Goal: Task Accomplishment & Management: Use online tool/utility

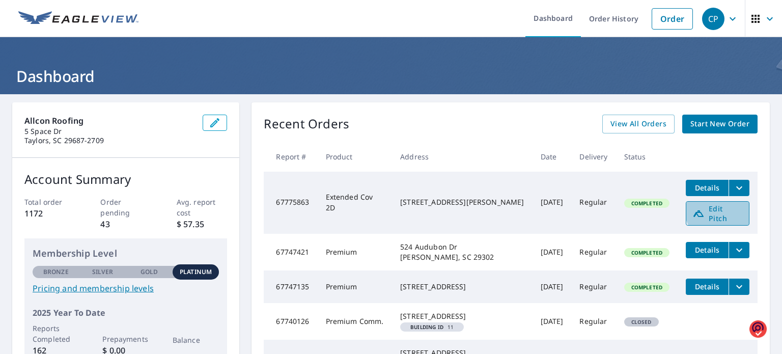
click at [712, 209] on span "Edit Pitch" at bounding box center [718, 213] width 50 height 19
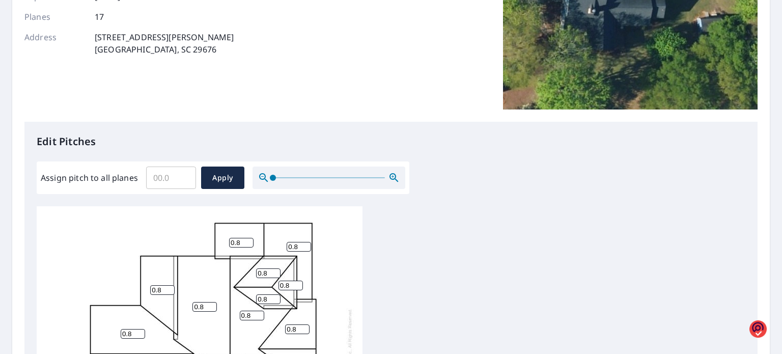
scroll to position [153, 0]
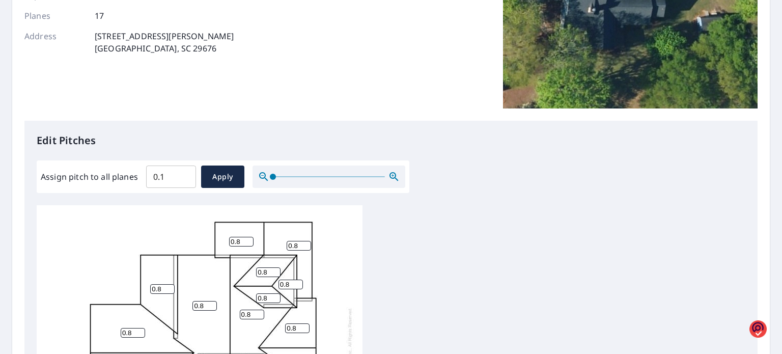
click at [184, 173] on input "0.1" at bounding box center [171, 176] width 50 height 29
click at [184, 173] on input "0.2" at bounding box center [171, 176] width 50 height 29
click at [184, 173] on input "0.3" at bounding box center [171, 176] width 50 height 29
click at [184, 173] on input "0.4" at bounding box center [171, 176] width 50 height 29
click at [184, 173] on input "0.5" at bounding box center [171, 176] width 50 height 29
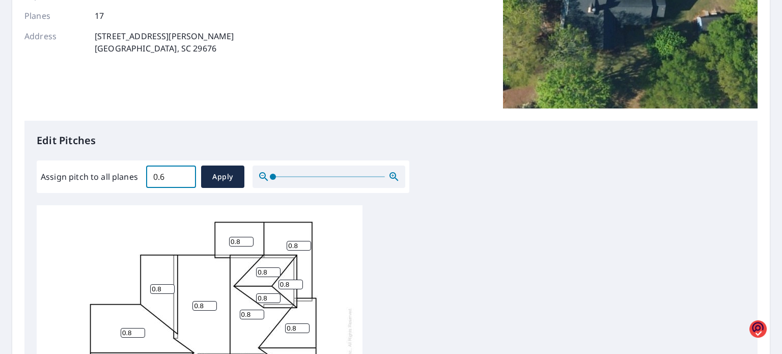
click at [184, 173] on input "0.6" at bounding box center [171, 176] width 50 height 29
click at [184, 173] on input "7.6" at bounding box center [171, 176] width 50 height 29
click at [184, 173] on input "7.7" at bounding box center [171, 176] width 50 height 29
click at [184, 173] on input "7.8" at bounding box center [171, 176] width 50 height 29
click at [184, 173] on input "7.9" at bounding box center [171, 176] width 50 height 29
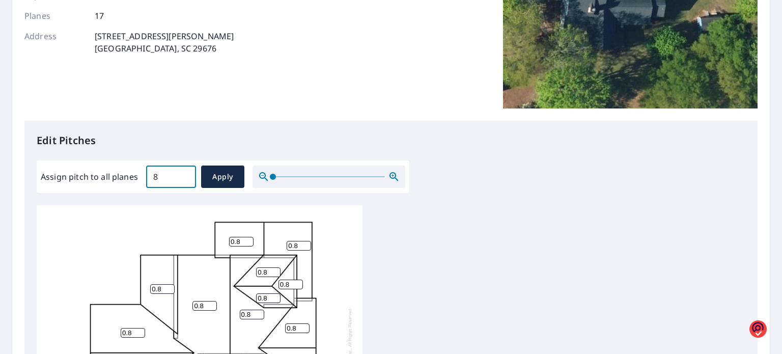
type input "8"
click at [184, 173] on input "8" at bounding box center [171, 176] width 50 height 29
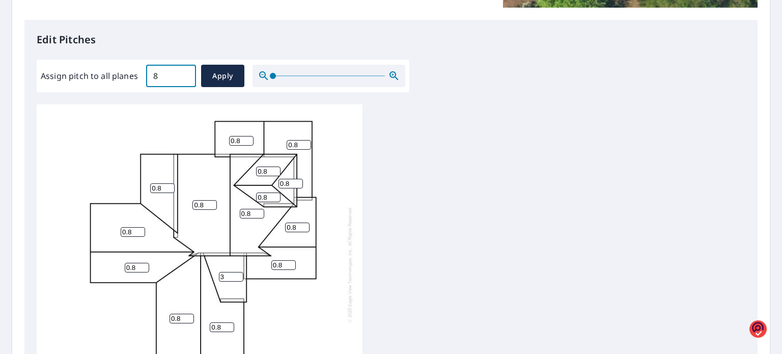
scroll to position [255, 0]
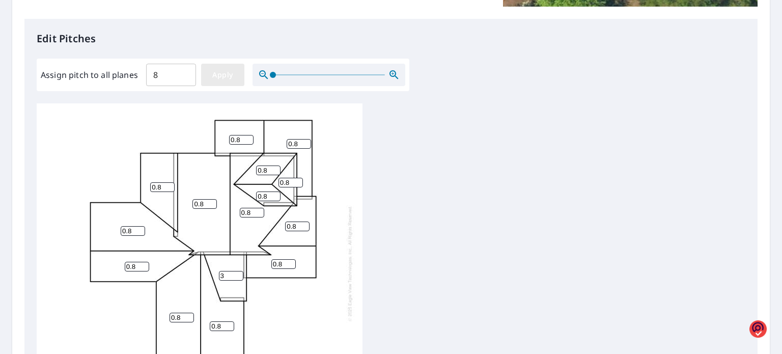
click at [218, 75] on span "Apply" at bounding box center [222, 75] width 27 height 13
type input "8"
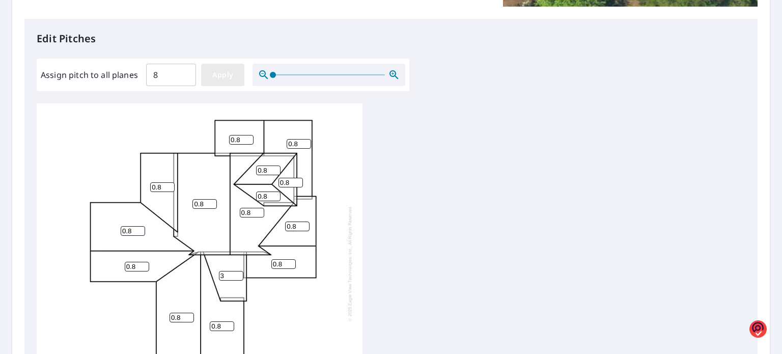
type input "8"
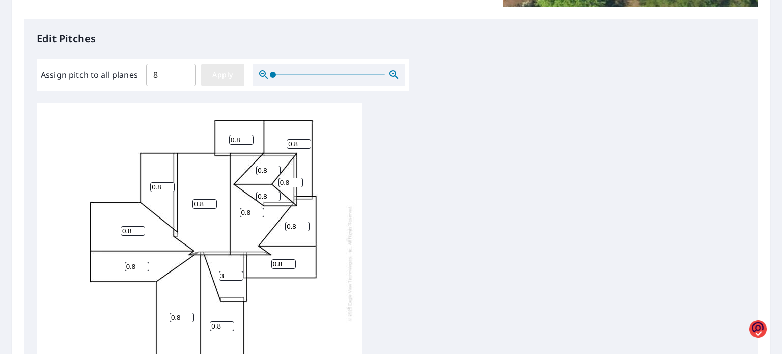
type input "8"
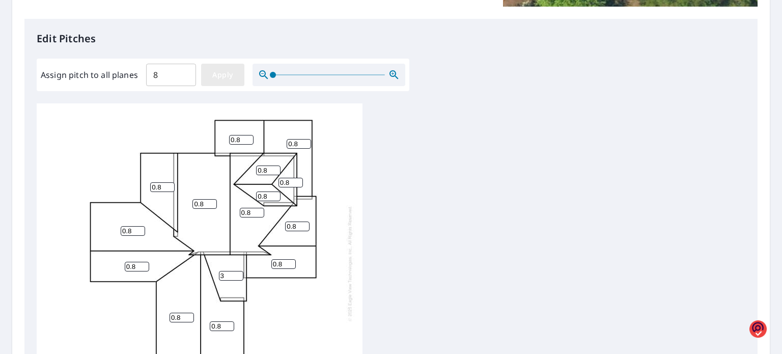
type input "8"
drag, startPoint x: 234, startPoint y: 273, endPoint x: 214, endPoint y: 272, distance: 19.9
click at [219, 272] on input "12" at bounding box center [231, 276] width 24 height 10
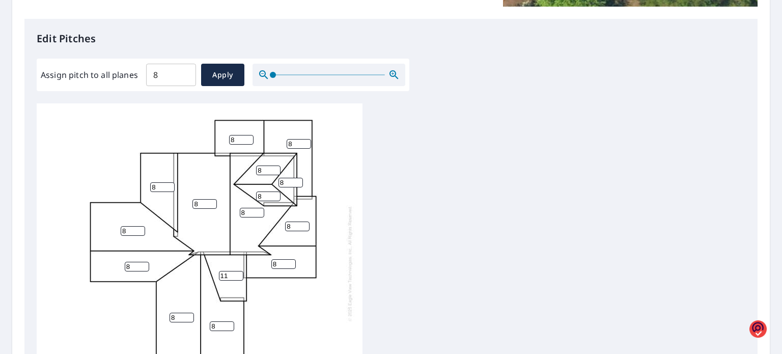
click at [237, 277] on input "11" at bounding box center [231, 276] width 24 height 10
click at [237, 277] on input "10" at bounding box center [231, 276] width 24 height 10
click at [237, 277] on input "9" at bounding box center [231, 276] width 24 height 10
click at [237, 277] on input "8" at bounding box center [231, 276] width 24 height 10
click at [237, 277] on input "7" at bounding box center [231, 276] width 24 height 10
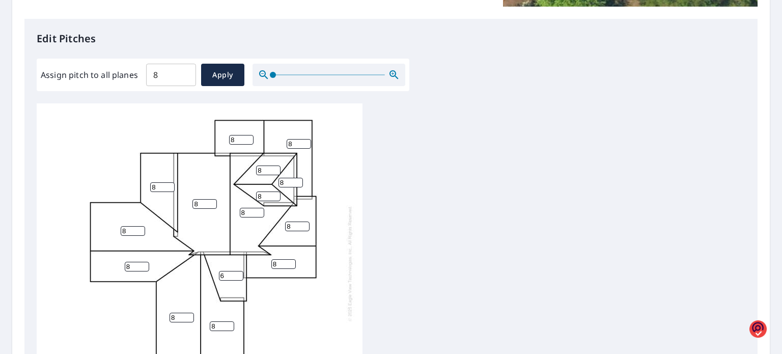
click at [237, 277] on input "6" at bounding box center [231, 276] width 24 height 10
click at [237, 277] on input "5" at bounding box center [231, 276] width 24 height 10
click at [237, 277] on input "4" at bounding box center [231, 276] width 24 height 10
click at [237, 277] on input "3" at bounding box center [231, 276] width 24 height 10
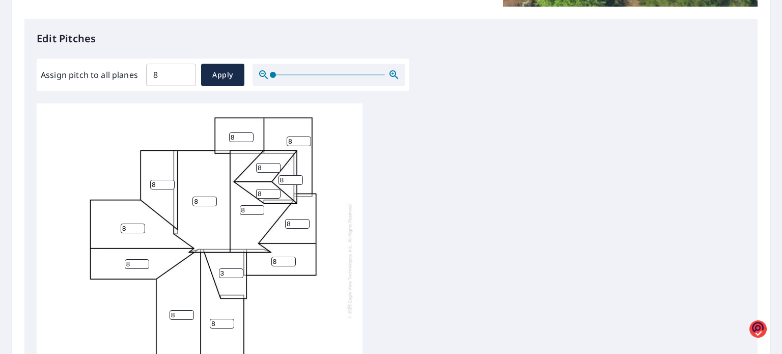
scroll to position [10, 0]
click at [223, 69] on span "Apply" at bounding box center [222, 75] width 27 height 13
click at [225, 72] on span "Apply" at bounding box center [222, 75] width 27 height 13
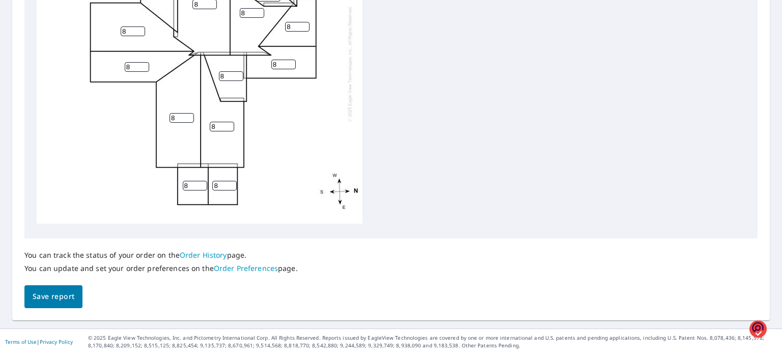
click at [61, 295] on span "Save report" at bounding box center [54, 296] width 42 height 13
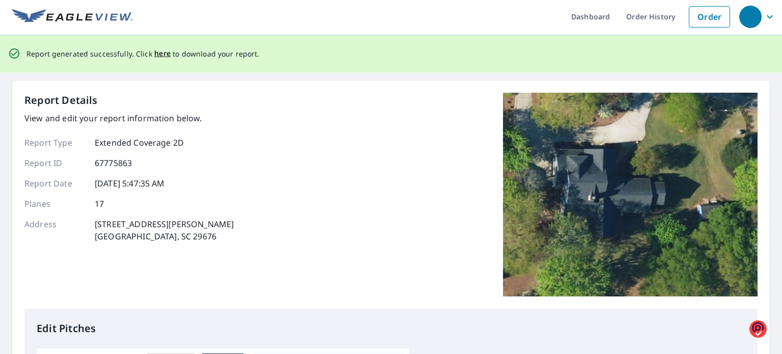
scroll to position [0, 0]
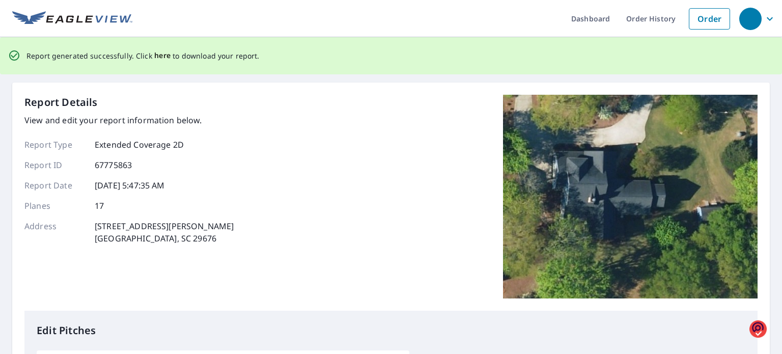
click at [159, 56] on span "here" at bounding box center [162, 55] width 17 height 13
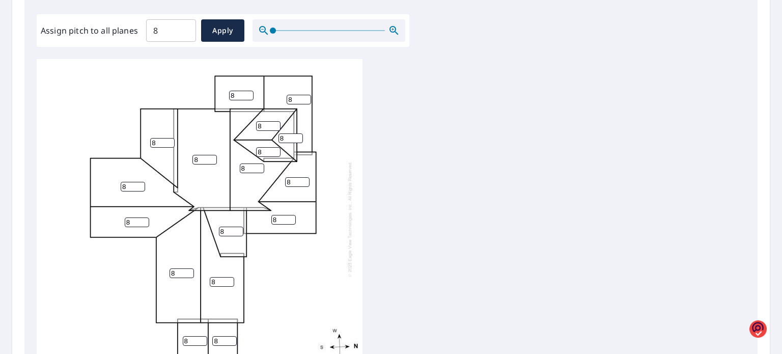
scroll to position [44, 0]
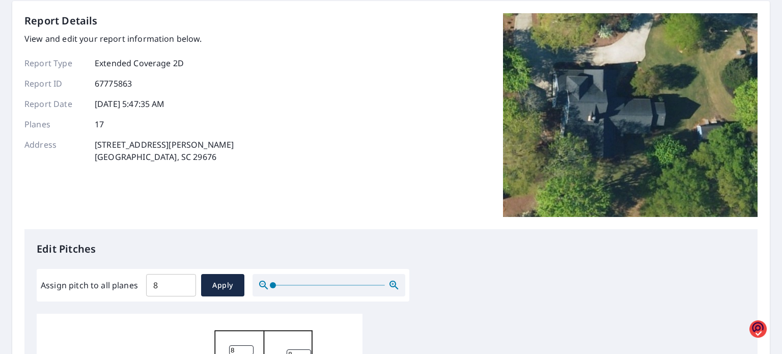
click at [296, 125] on div "Report Details View and edit your report information below. Report Type Extende…" at bounding box center [390, 121] width 733 height 216
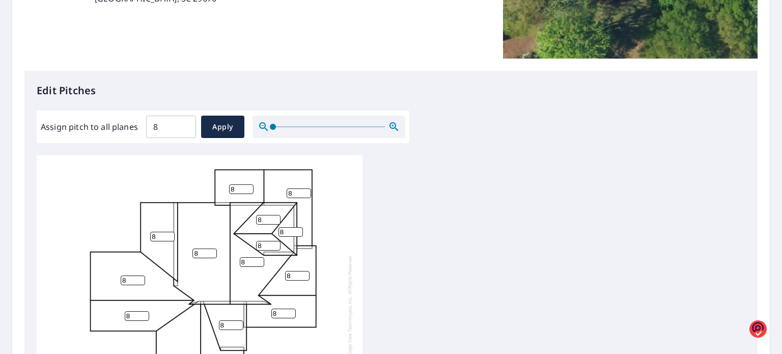
scroll to position [299, 0]
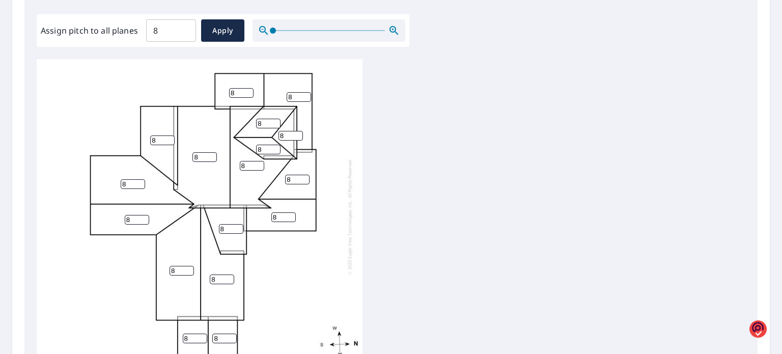
drag, startPoint x: 226, startPoint y: 222, endPoint x: 215, endPoint y: 223, distance: 10.7
click at [215, 223] on div "8 8 8 8 8 8 8 8 8 8 8 8 8 8 8 8 8" at bounding box center [200, 217] width 326 height 320
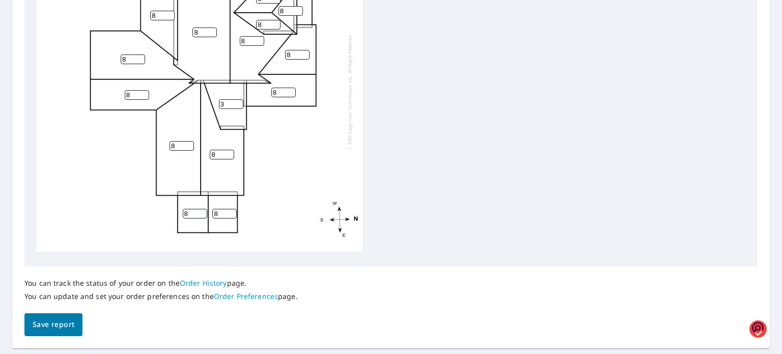
scroll to position [452, 0]
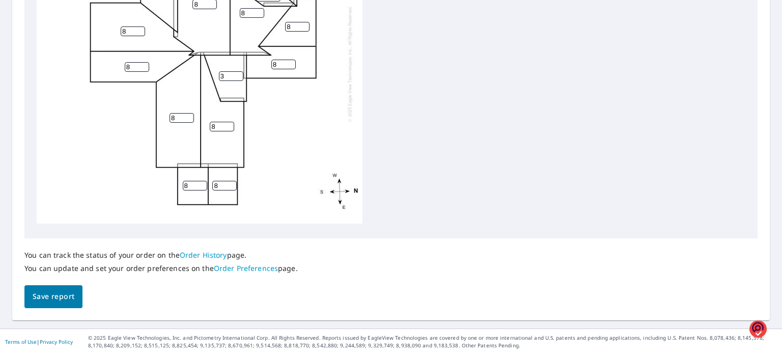
type input "3"
click at [59, 297] on span "Save report" at bounding box center [54, 296] width 42 height 13
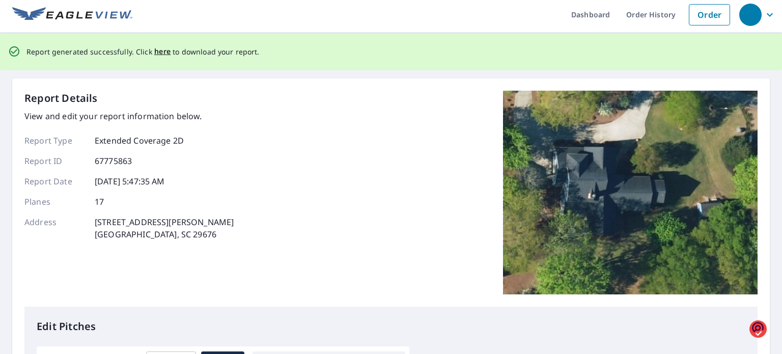
scroll to position [0, 0]
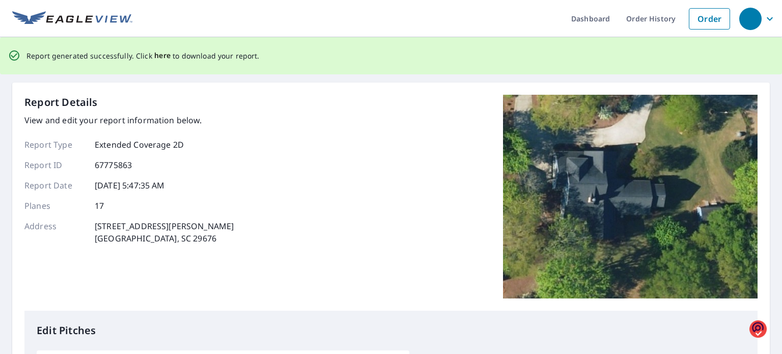
click at [159, 53] on span "here" at bounding box center [162, 55] width 17 height 13
